Goal: Information Seeking & Learning: Learn about a topic

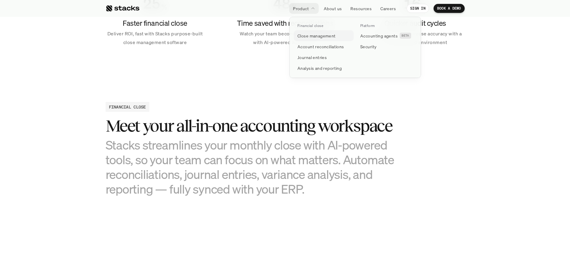
click at [305, 36] on p "Close management" at bounding box center [317, 36] width 38 height 6
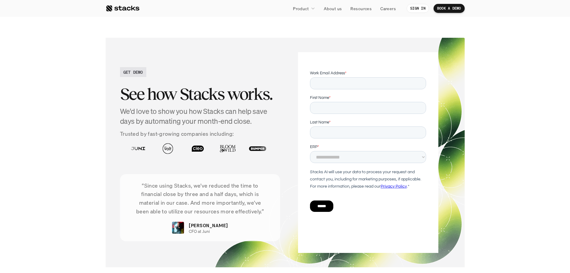
scroll to position [1078, 0]
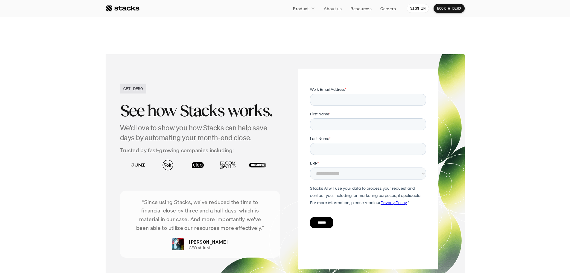
click at [107, 132] on div "GET DEMO See how Stacks works. We'd love to show you how Stacks can help save d…" at bounding box center [285, 168] width 359 height 229
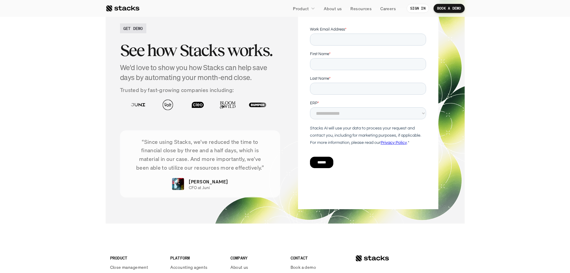
scroll to position [1137, 0]
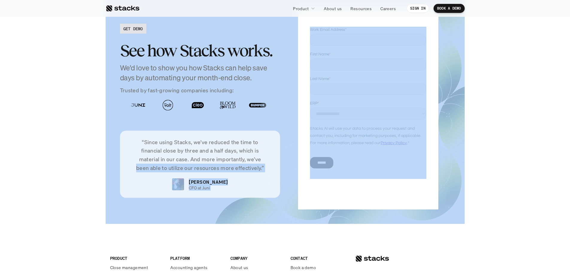
drag, startPoint x: 0, startPoint y: 132, endPoint x: 25, endPoint y: 229, distance: 100.3
click at [41, 184] on section "GET DEMO See how Stacks works. We'd love to show you how Stacks can help save d…" at bounding box center [285, 108] width 570 height 253
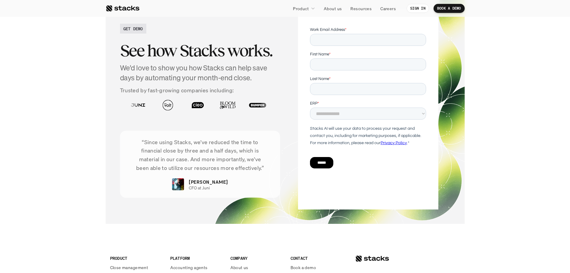
click at [124, 147] on div "“Since using Stacks, we've reduced the time to financial close by three and a h…" at bounding box center [200, 164] width 160 height 67
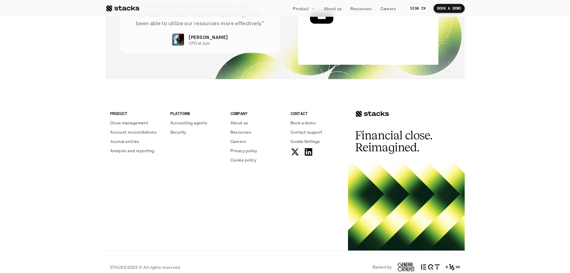
scroll to position [1293, 0]
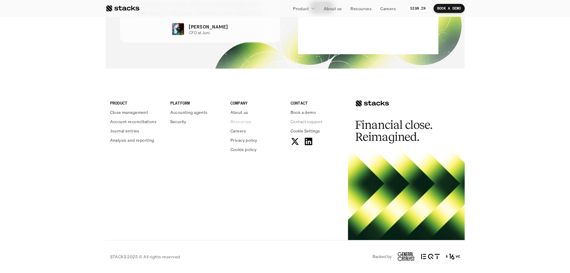
click at [244, 122] on p "Resources" at bounding box center [240, 121] width 21 height 6
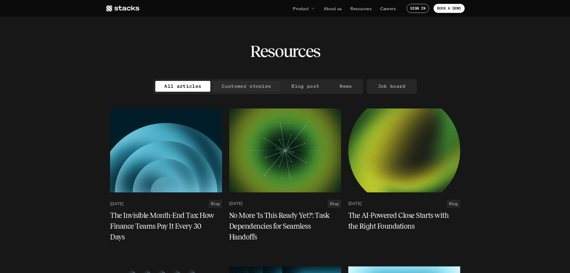
click at [246, 82] on p "Customer stories" at bounding box center [246, 86] width 49 height 9
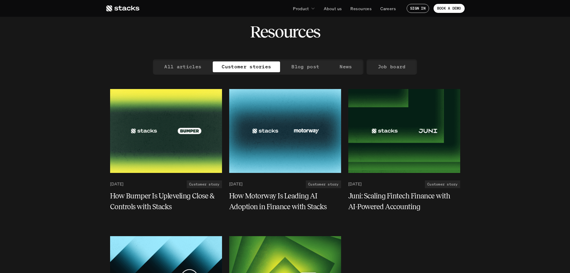
scroll to position [30, 0]
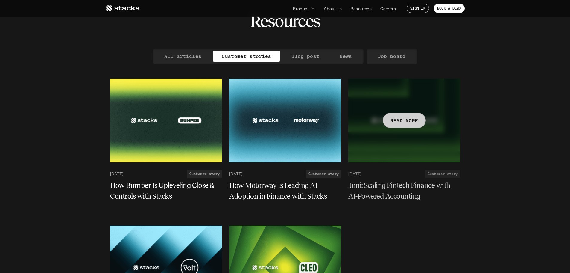
click at [407, 174] on link "[DATE] Customer story" at bounding box center [404, 174] width 112 height 8
